Goal: Transaction & Acquisition: Book appointment/travel/reservation

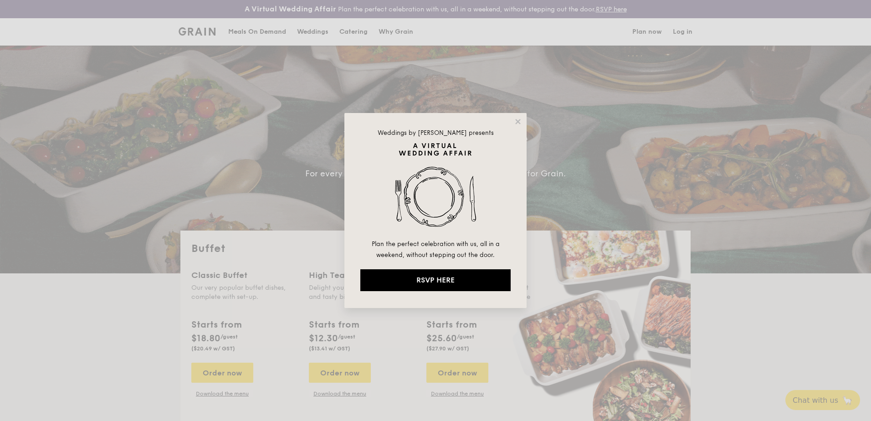
select select
click at [516, 120] on icon at bounding box center [517, 121] width 5 height 5
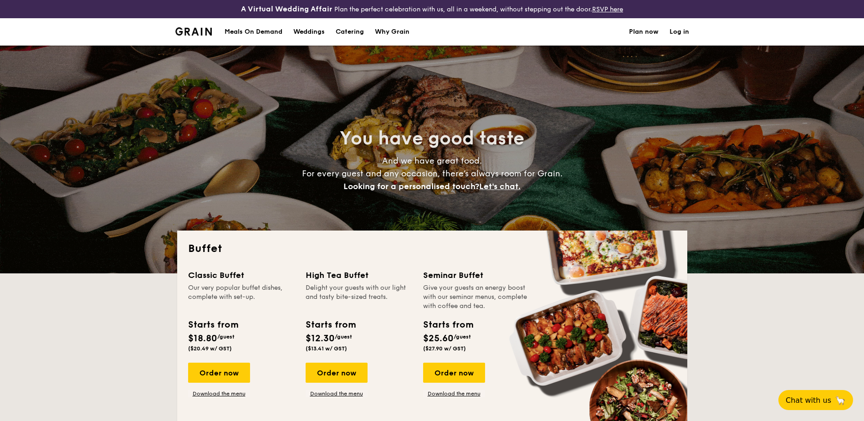
select select
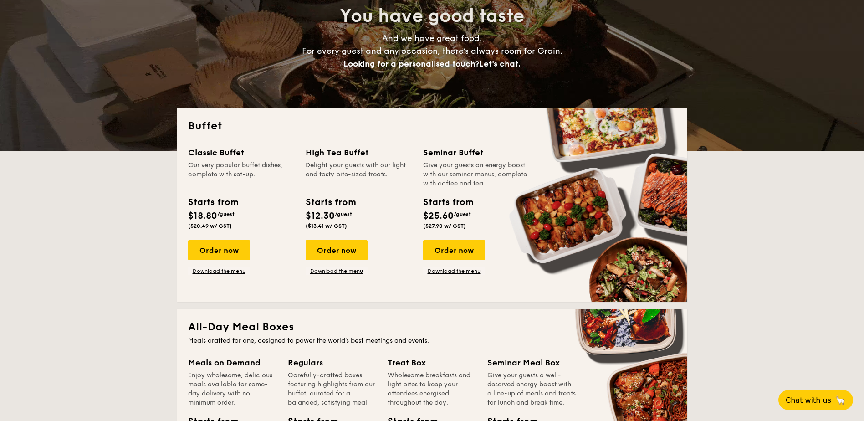
scroll to position [137, 0]
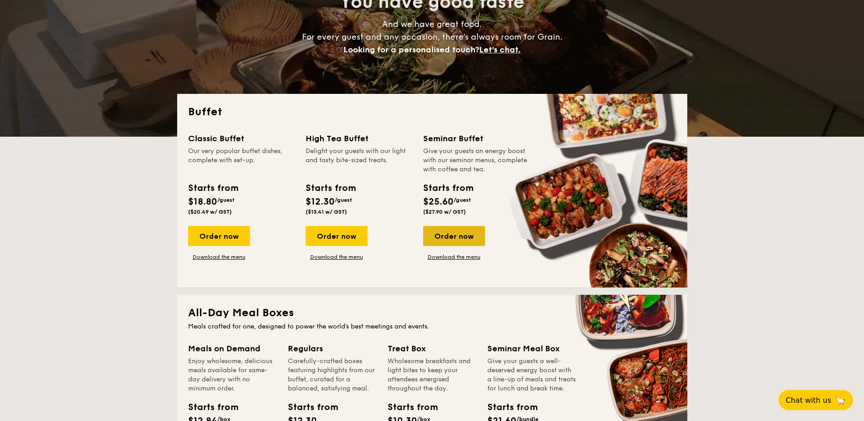
click at [457, 236] on div "Order now" at bounding box center [454, 236] width 62 height 20
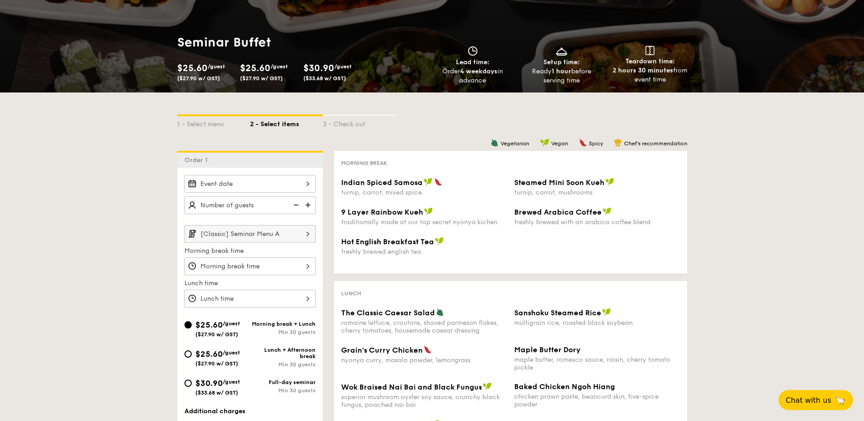
scroll to position [91, 0]
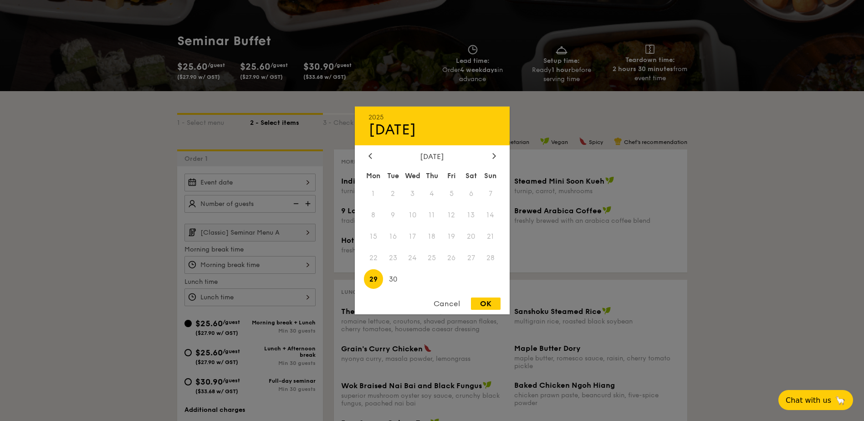
click at [309, 181] on div "2025 Sep [DATE] Tue Wed Thu Fri Sat Sun 1 2 3 4 5 6 7 8 9 10 11 12 13 14 15 16 …" at bounding box center [249, 183] width 131 height 18
click at [490, 153] on div "[DATE]" at bounding box center [433, 156] width 128 height 9
click at [492, 153] on icon at bounding box center [494, 156] width 4 height 6
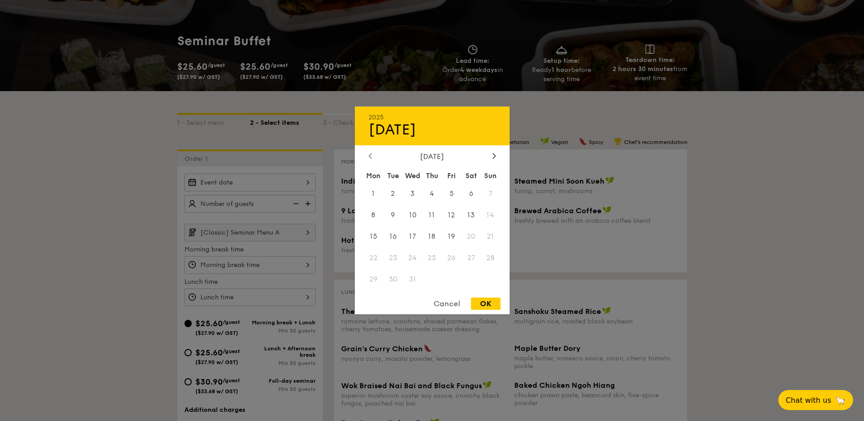
click at [372, 156] on div at bounding box center [370, 156] width 8 height 9
click at [453, 218] on span "7" at bounding box center [452, 215] width 20 height 20
click at [489, 307] on div "OK" at bounding box center [486, 303] width 30 height 12
type input "[DATE]"
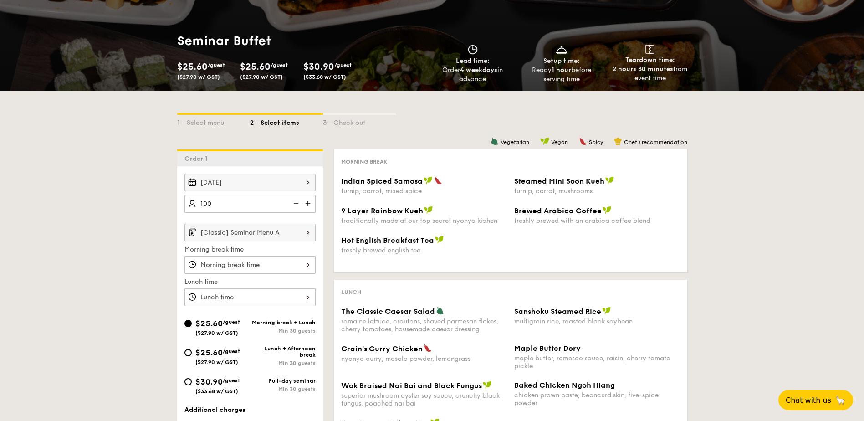
drag, startPoint x: 253, startPoint y: 208, endPoint x: 196, endPoint y: 206, distance: 57.4
click at [196, 206] on input "100" at bounding box center [249, 204] width 131 height 18
click at [313, 279] on div "[Classic] Seminar Menu A Morning break time Lunch time" at bounding box center [249, 265] width 131 height 82
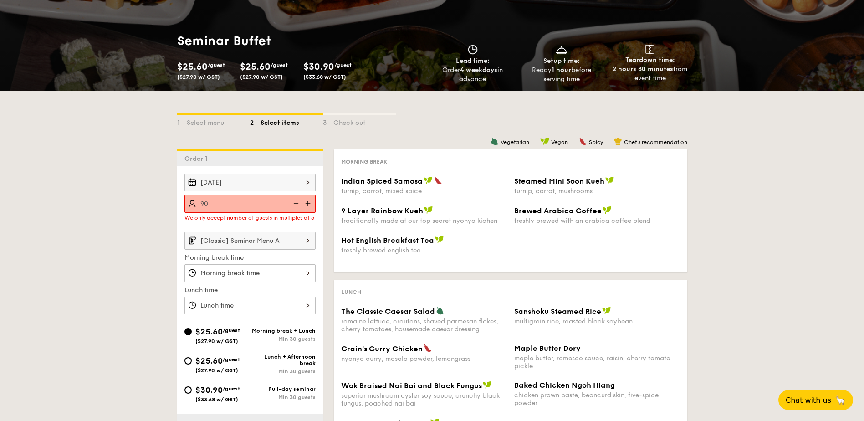
type input "90 guests"
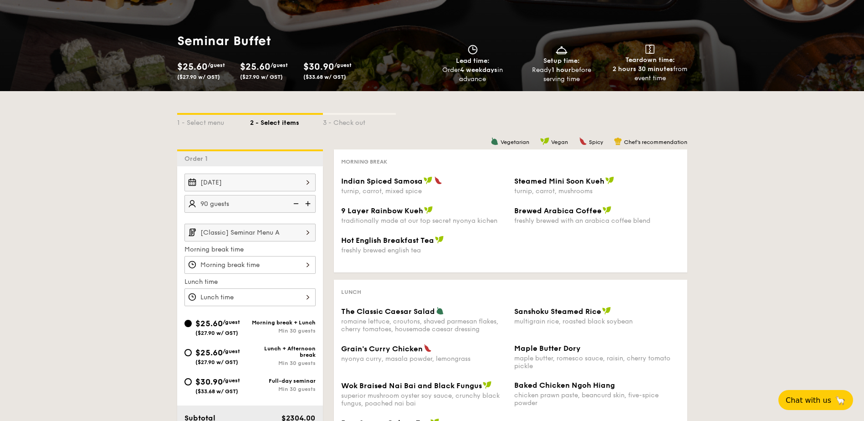
click at [318, 320] on div "[DATE] 90 guests [Classic] Seminar Menu A Morning break time Lunch time $25.60 …" at bounding box center [250, 314] width 146 height 297
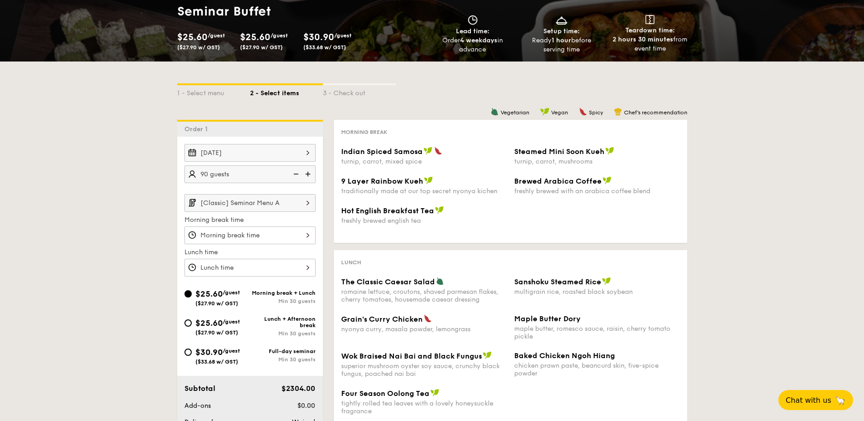
scroll to position [137, 0]
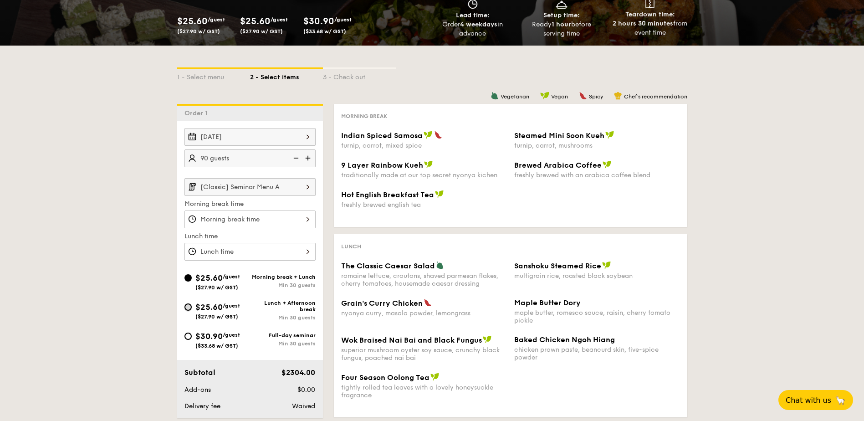
click at [189, 306] on input "$25.60 /guest ($27.90 w/ GST) Lunch + Afternoon break Min 30 guests" at bounding box center [187, 306] width 7 height 7
radio input "true"
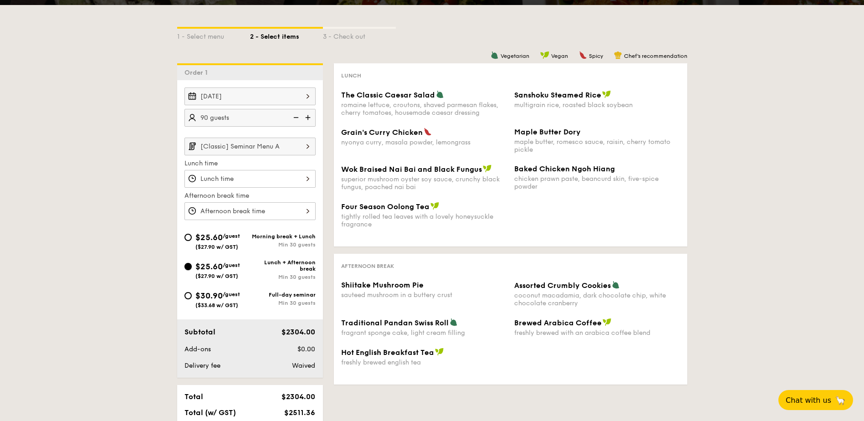
scroll to position [172, 0]
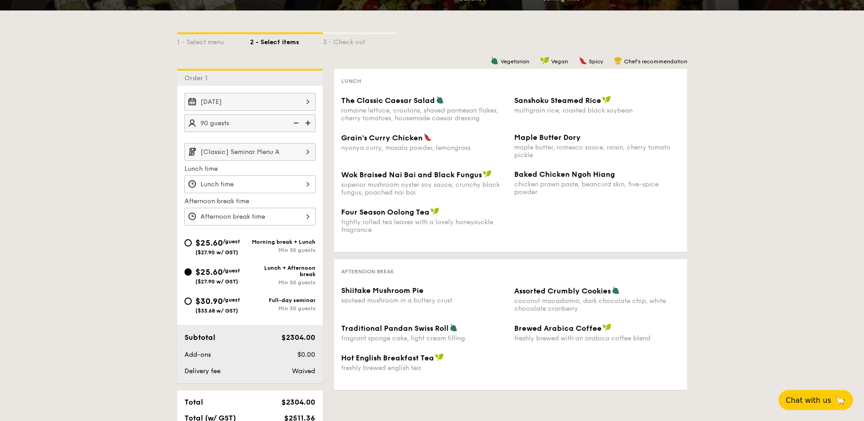
click at [311, 152] on img at bounding box center [307, 151] width 15 height 17
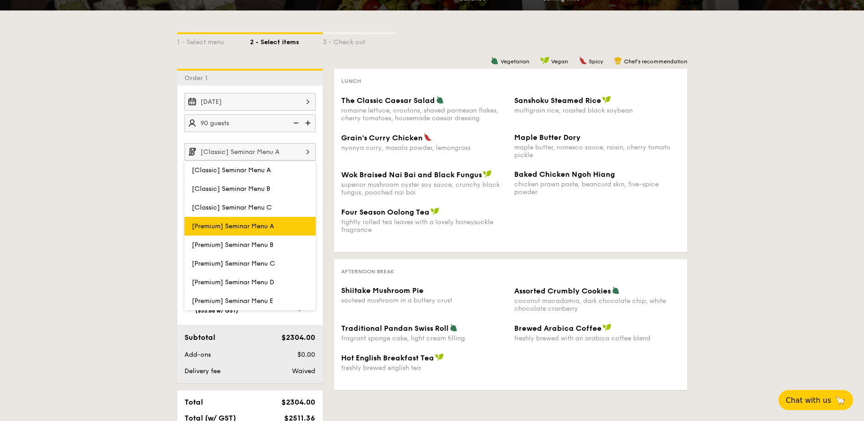
click at [287, 225] on label "[Premium] Seminar Menu A" at bounding box center [249, 226] width 131 height 19
click at [0, 0] on input "[Premium] Seminar Menu A" at bounding box center [0, 0] width 0 height 0
type input "[Premium] Seminar Menu A"
